Goal: Information Seeking & Learning: Learn about a topic

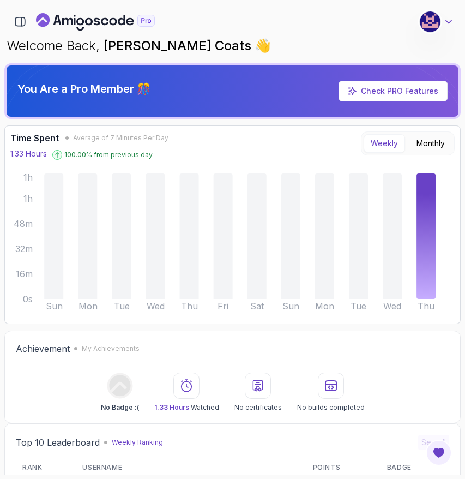
click at [448, 18] on icon at bounding box center [448, 21] width 11 height 11
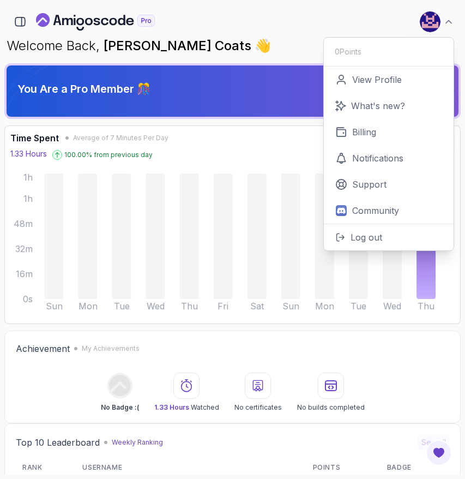
click at [332, 4] on div "25 Points 1 [PERSON_NAME] Coats Software Engineer 0 Points View Profile What's …" at bounding box center [232, 18] width 456 height 28
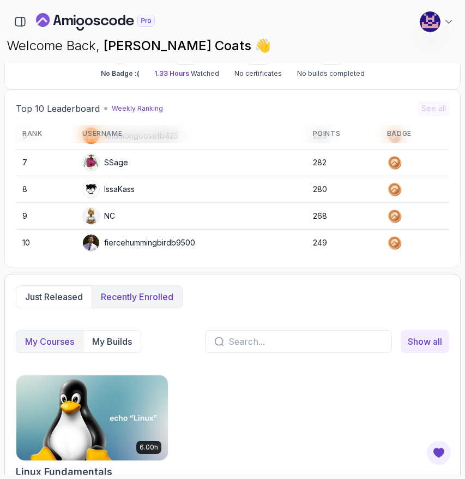
scroll to position [150, 0]
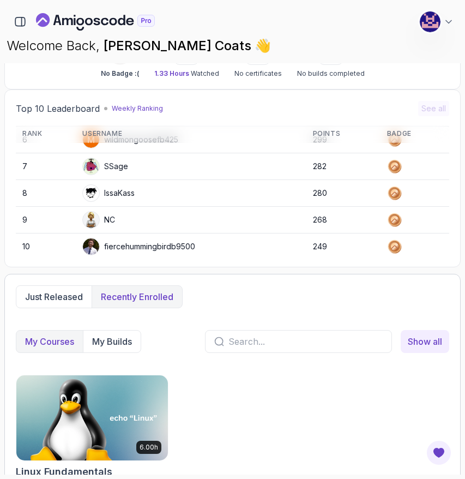
click at [124, 294] on p "Recently enrolled" at bounding box center [137, 296] width 72 height 13
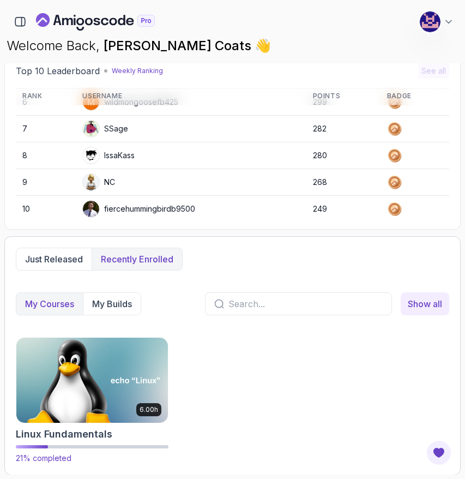
click at [117, 364] on img at bounding box center [92, 379] width 159 height 89
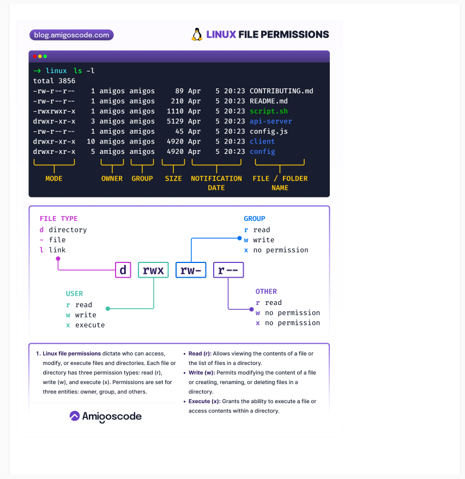
scroll to position [90, 0]
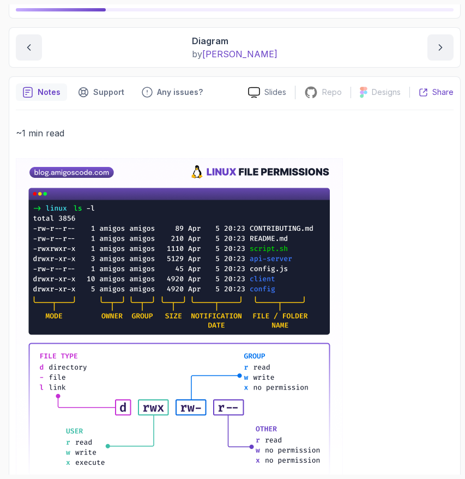
click at [429, 89] on div "Share" at bounding box center [436, 92] width 35 height 11
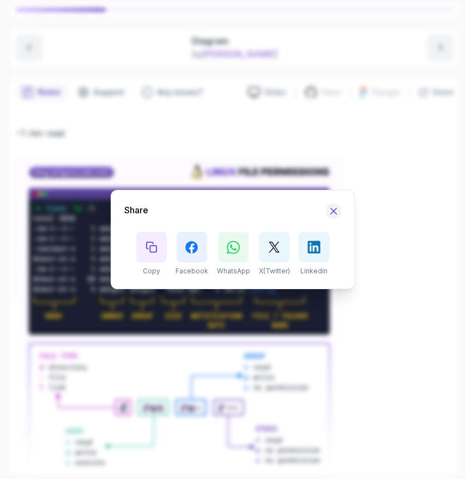
click at [336, 208] on icon "Hide Share modal" at bounding box center [333, 211] width 11 height 11
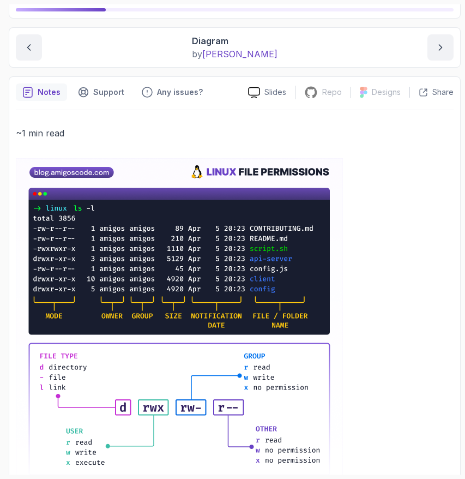
click at [43, 93] on p "Notes" at bounding box center [49, 92] width 23 height 11
click at [105, 92] on p "Support" at bounding box center [108, 92] width 31 height 11
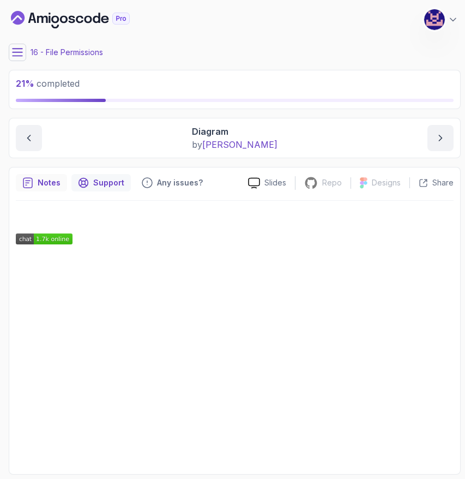
click at [41, 185] on p "Notes" at bounding box center [49, 182] width 23 height 11
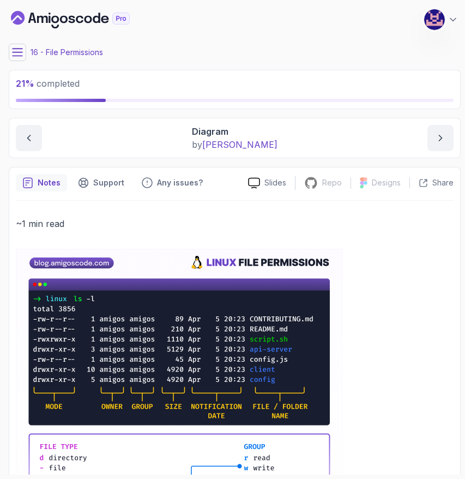
click at [13, 53] on icon at bounding box center [17, 52] width 11 height 11
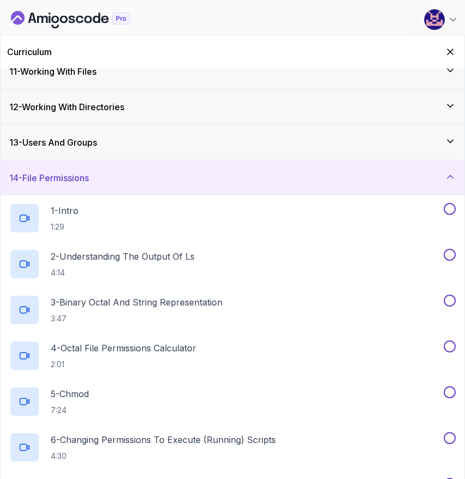
scroll to position [367, 0]
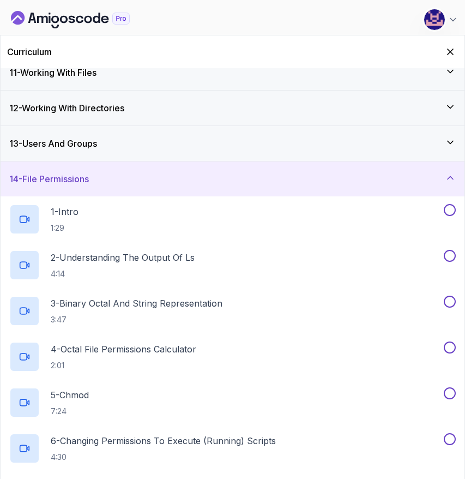
click at [50, 174] on h3 "14 - File Permissions" at bounding box center [49, 178] width 80 height 13
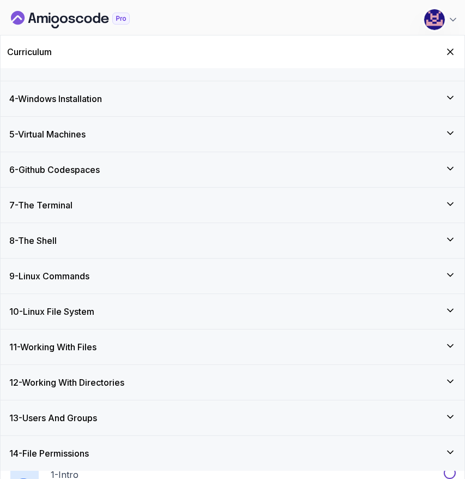
scroll to position [86, 0]
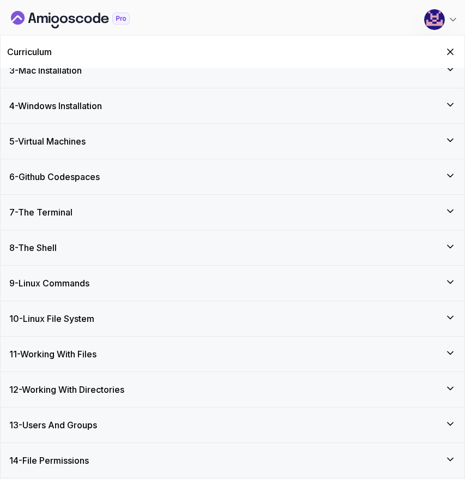
click at [53, 251] on h3 "8 - The Shell" at bounding box center [32, 247] width 47 height 13
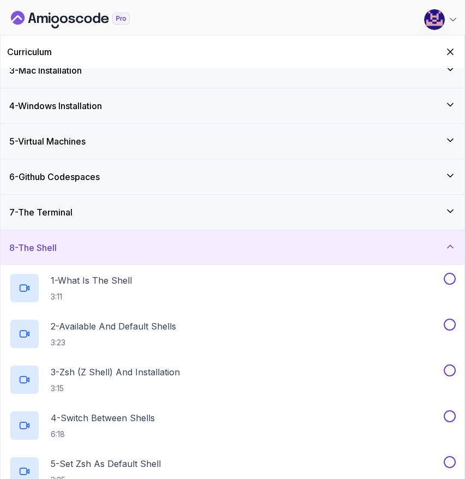
click at [51, 206] on h3 "7 - The Terminal" at bounding box center [40, 212] width 63 height 13
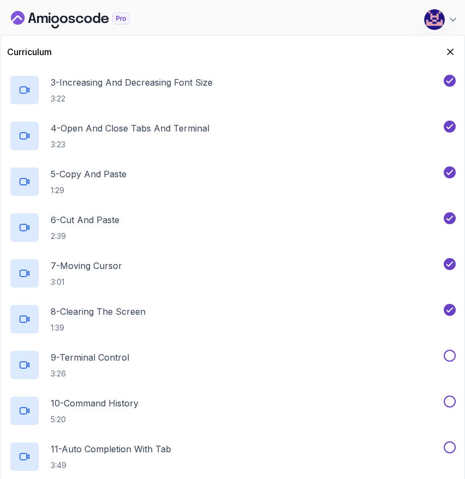
scroll to position [339, 0]
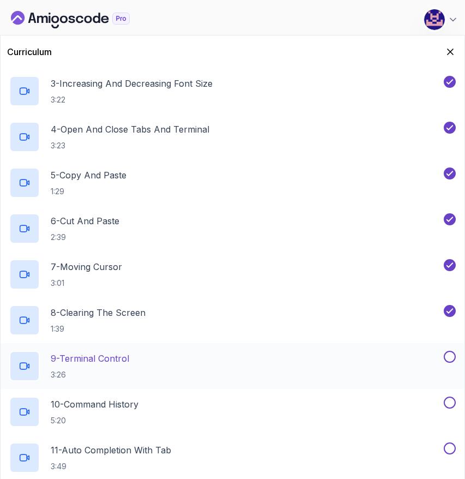
click at [163, 369] on div "9 - Terminal Control 3:26" at bounding box center [225, 365] width 432 height 31
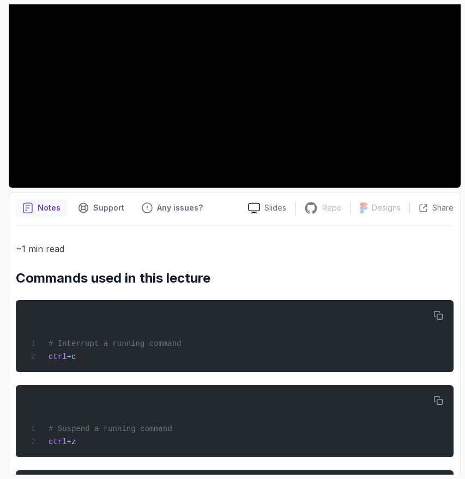
scroll to position [229, 0]
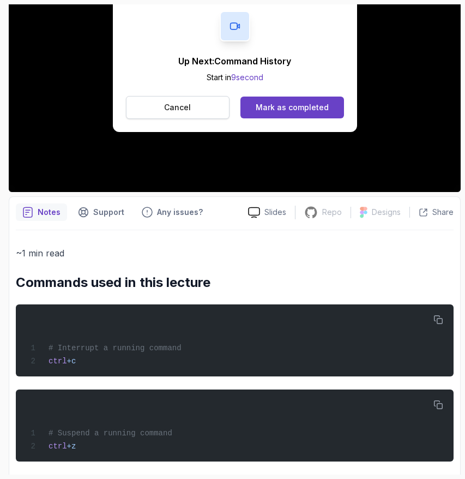
click at [170, 107] on p "Cancel" at bounding box center [177, 107] width 27 height 11
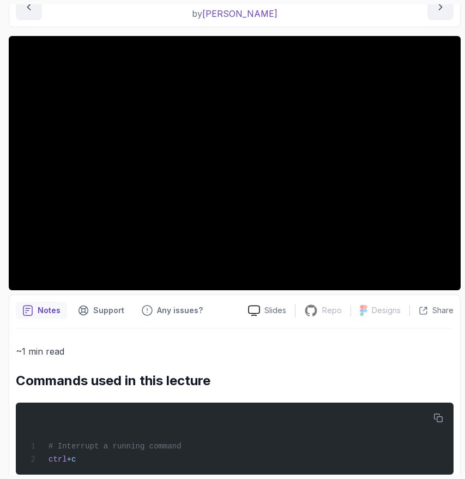
scroll to position [132, 0]
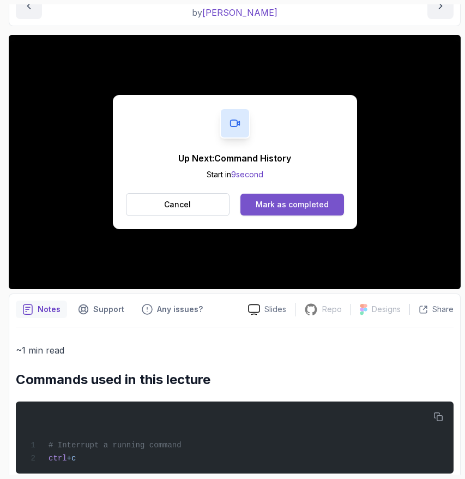
click at [285, 203] on div "Mark as completed" at bounding box center [292, 204] width 73 height 11
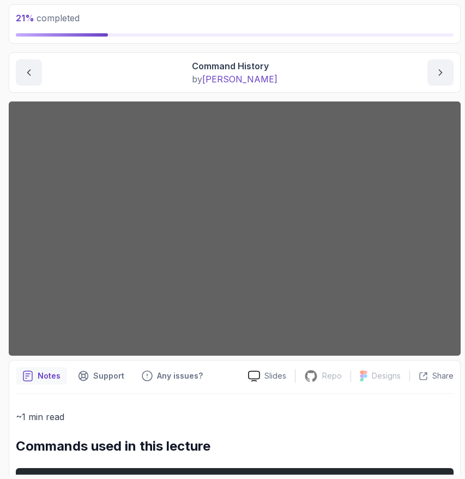
scroll to position [66, 0]
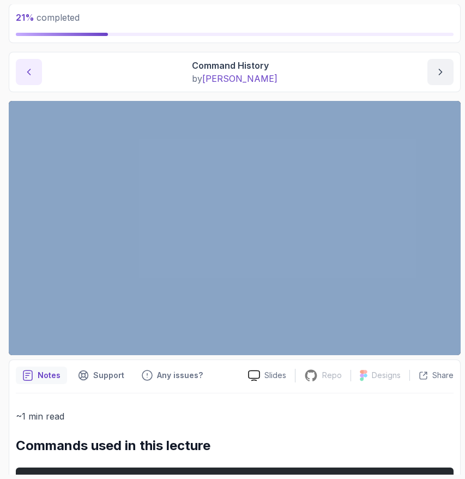
click at [32, 75] on icon "previous content" at bounding box center [28, 72] width 11 height 11
click at [6, 118] on div "21 % completed 1 - Intro 2 - Getting Started 3 - Mac Installation 4 - Windows I…" at bounding box center [232, 239] width 456 height 470
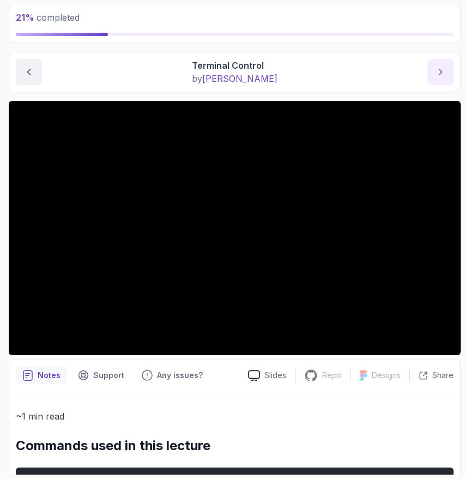
click at [450, 75] on button "next content" at bounding box center [440, 72] width 26 height 26
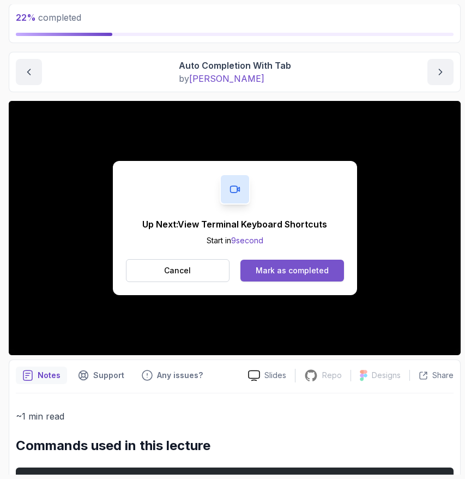
click at [323, 270] on div "Mark as completed" at bounding box center [292, 270] width 73 height 11
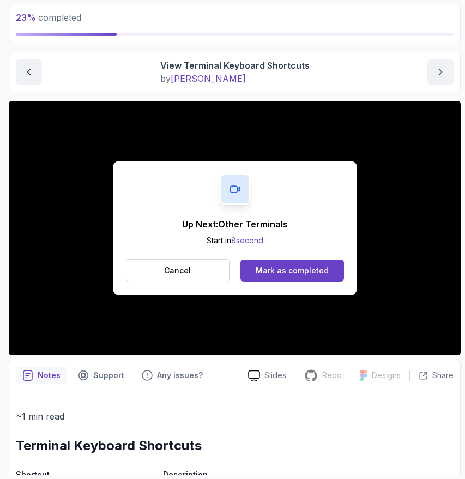
click at [323, 270] on div "Mark as completed" at bounding box center [292, 270] width 73 height 11
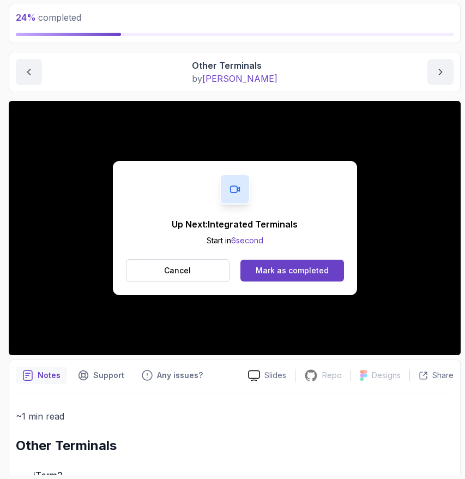
click at [323, 270] on div "Mark as completed" at bounding box center [292, 270] width 73 height 11
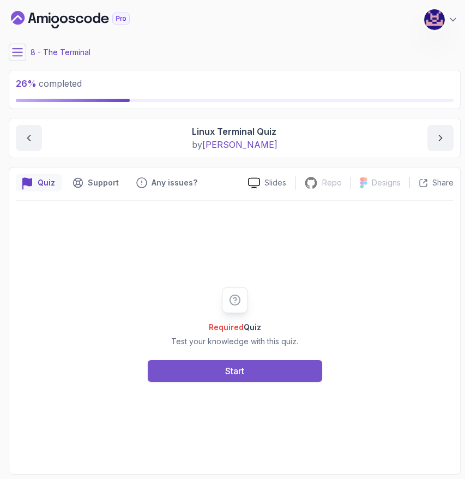
click at [249, 373] on button "Start" at bounding box center [235, 371] width 174 height 22
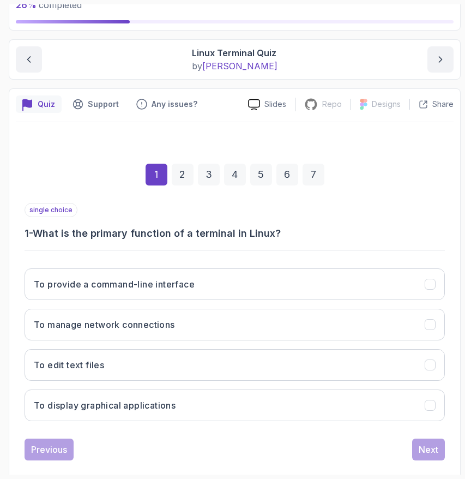
scroll to position [95, 0]
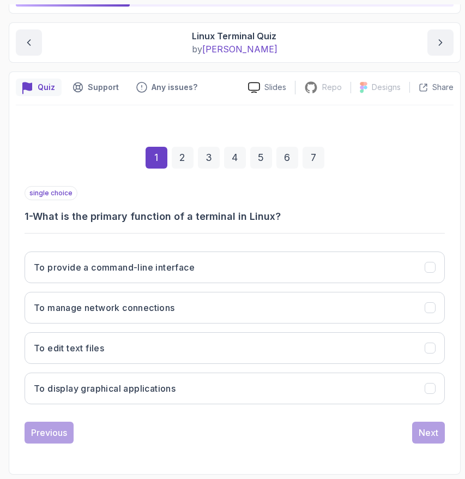
click at [401, 259] on button "To provide a command-line interface" at bounding box center [235, 267] width 420 height 32
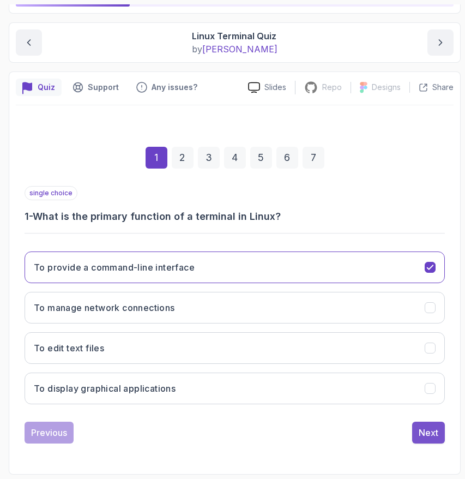
click at [430, 438] on div "Next" at bounding box center [429, 432] width 20 height 13
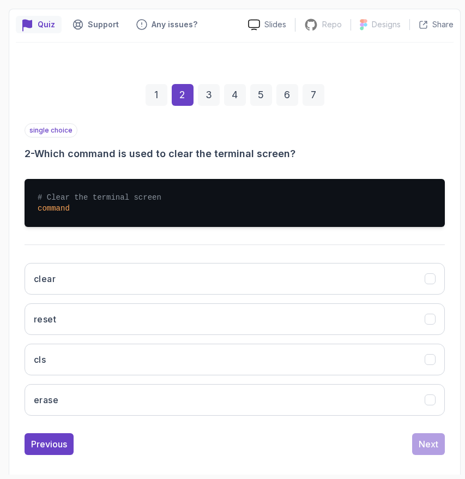
scroll to position [170, 0]
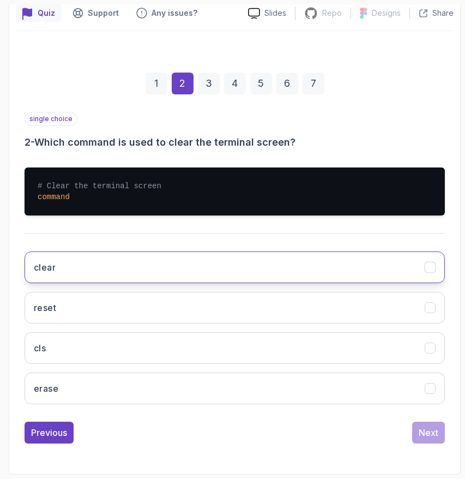
click at [135, 267] on button "clear" at bounding box center [235, 267] width 420 height 32
click at [436, 435] on div "Next" at bounding box center [429, 432] width 20 height 13
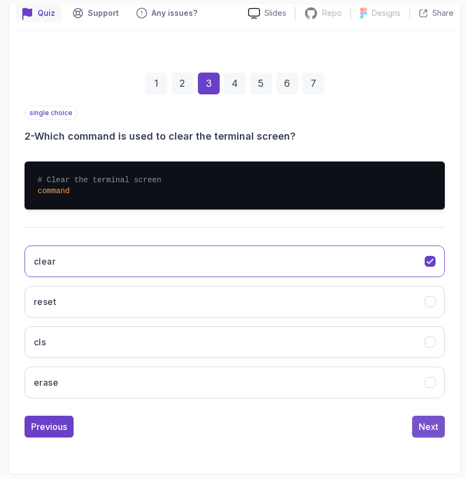
scroll to position [95, 0]
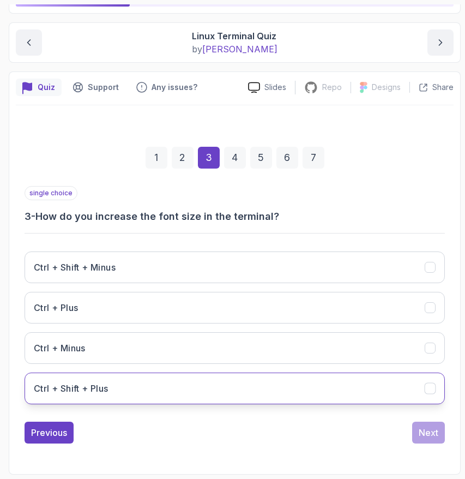
click at [165, 400] on button "Ctrl + Shift + Plus" at bounding box center [235, 388] width 420 height 32
click at [432, 435] on div "Next" at bounding box center [429, 432] width 20 height 13
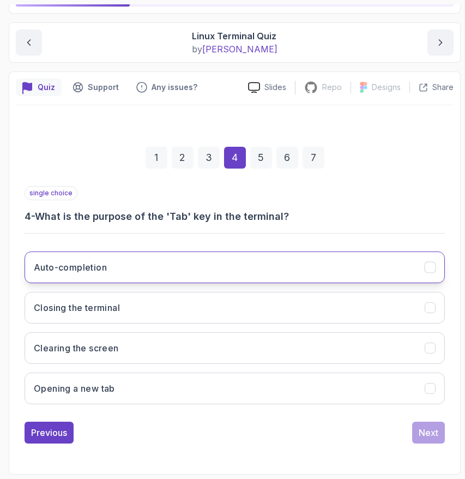
click at [188, 269] on button "Auto-completion" at bounding box center [235, 267] width 420 height 32
click at [425, 437] on div "Next" at bounding box center [429, 432] width 20 height 13
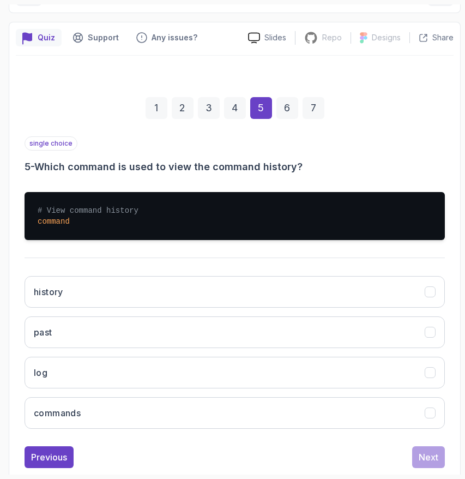
scroll to position [170, 0]
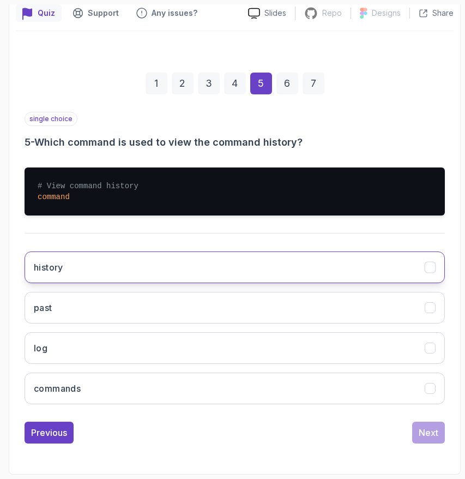
click at [270, 260] on button "history" at bounding box center [235, 267] width 420 height 32
click at [429, 432] on div "Next" at bounding box center [429, 432] width 20 height 13
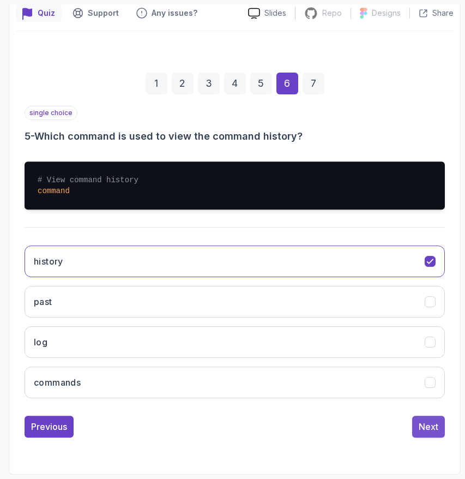
scroll to position [111, 0]
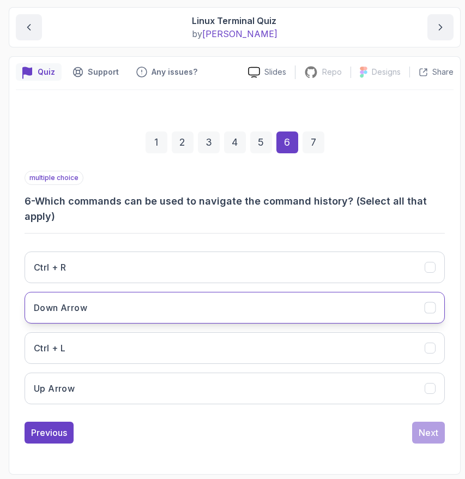
click at [196, 301] on button "Down Arrow" at bounding box center [235, 308] width 420 height 32
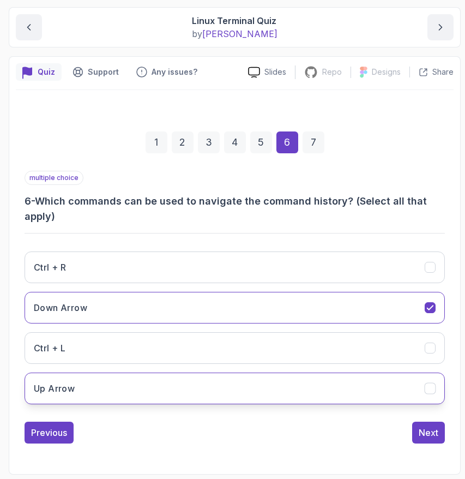
click at [167, 386] on button "Up Arrow" at bounding box center [235, 388] width 420 height 32
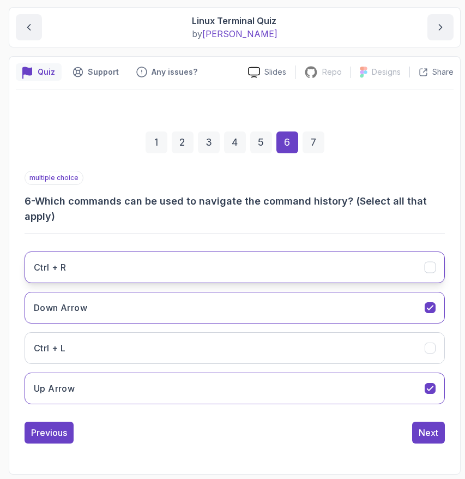
click at [166, 271] on button "Ctrl + R" at bounding box center [235, 267] width 420 height 32
click at [430, 438] on div "Next" at bounding box center [429, 432] width 20 height 13
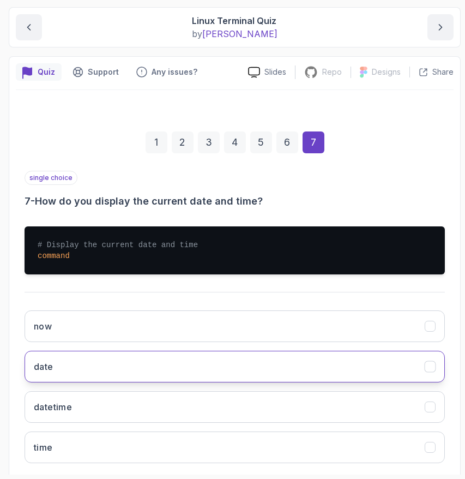
click at [218, 360] on button "date" at bounding box center [235, 366] width 420 height 32
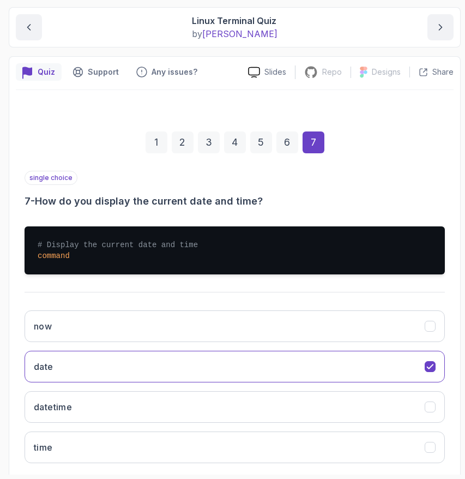
scroll to position [170, 0]
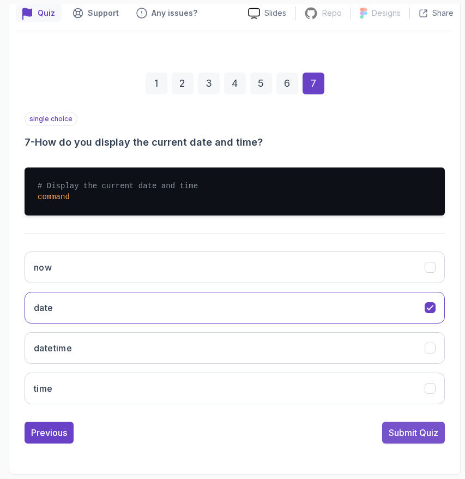
click at [413, 431] on div "Submit Quiz" at bounding box center [414, 432] width 50 height 13
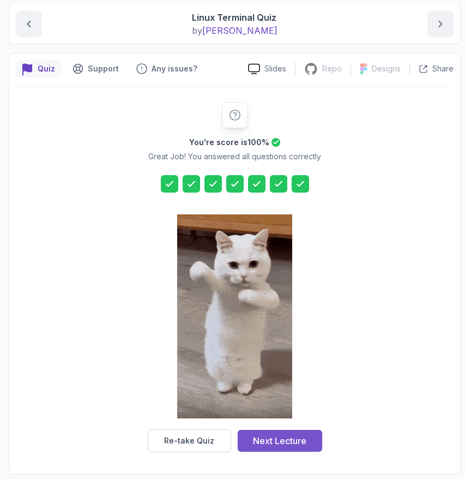
click at [291, 443] on div "Next Lecture" at bounding box center [279, 440] width 53 height 13
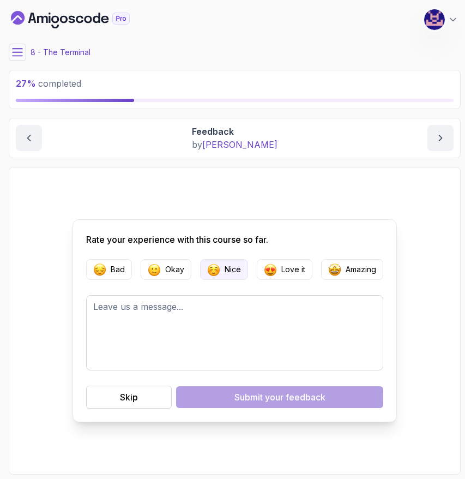
click at [221, 269] on button "Nice" at bounding box center [224, 269] width 48 height 21
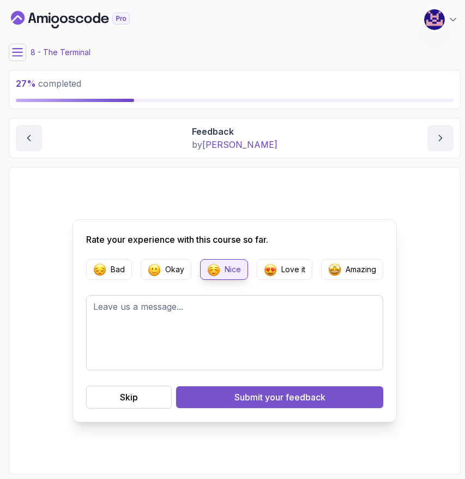
click at [276, 395] on span "your feedback" at bounding box center [295, 396] width 61 height 13
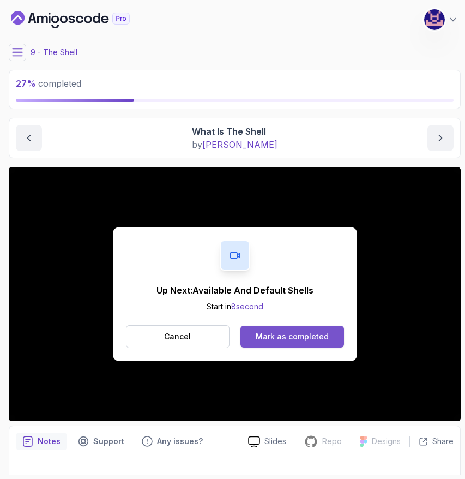
click at [275, 338] on div "Mark as completed" at bounding box center [292, 336] width 73 height 11
